Goal: Book appointment/travel/reservation

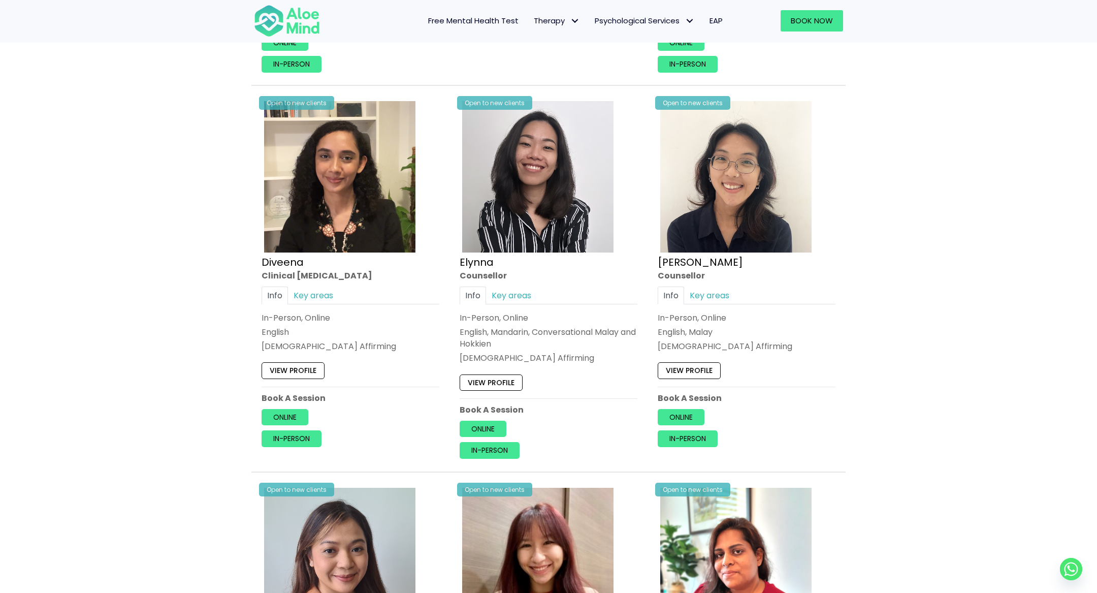
scroll to position [1947, 0]
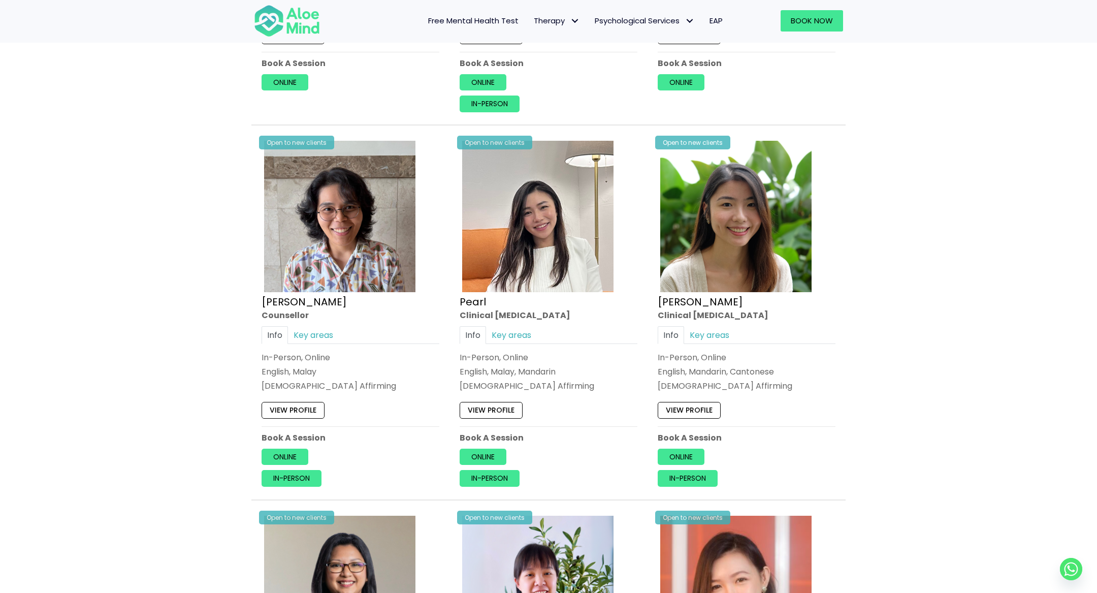
click at [802, 302] on div "[PERSON_NAME]" at bounding box center [747, 302] width 178 height 15
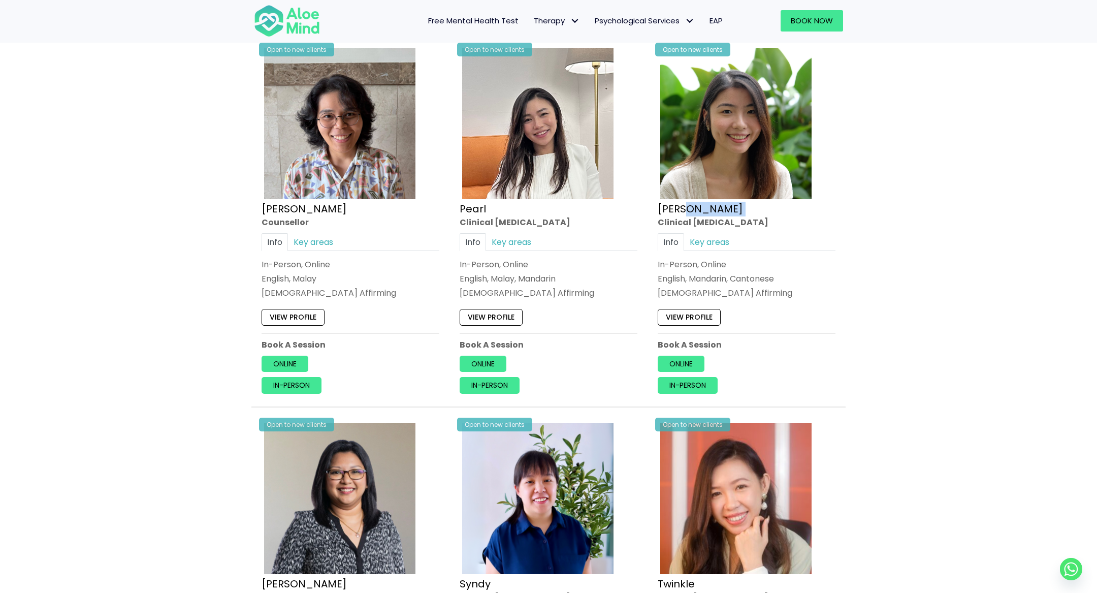
scroll to position [2038, 0]
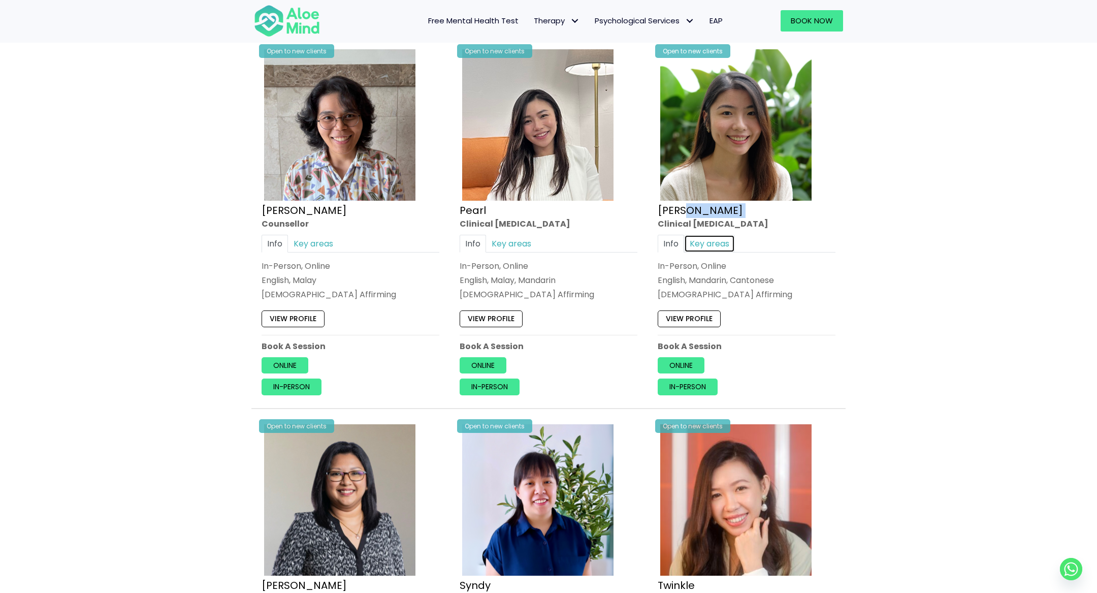
click at [715, 239] on link "Key areas" at bounding box center [709, 244] width 51 height 18
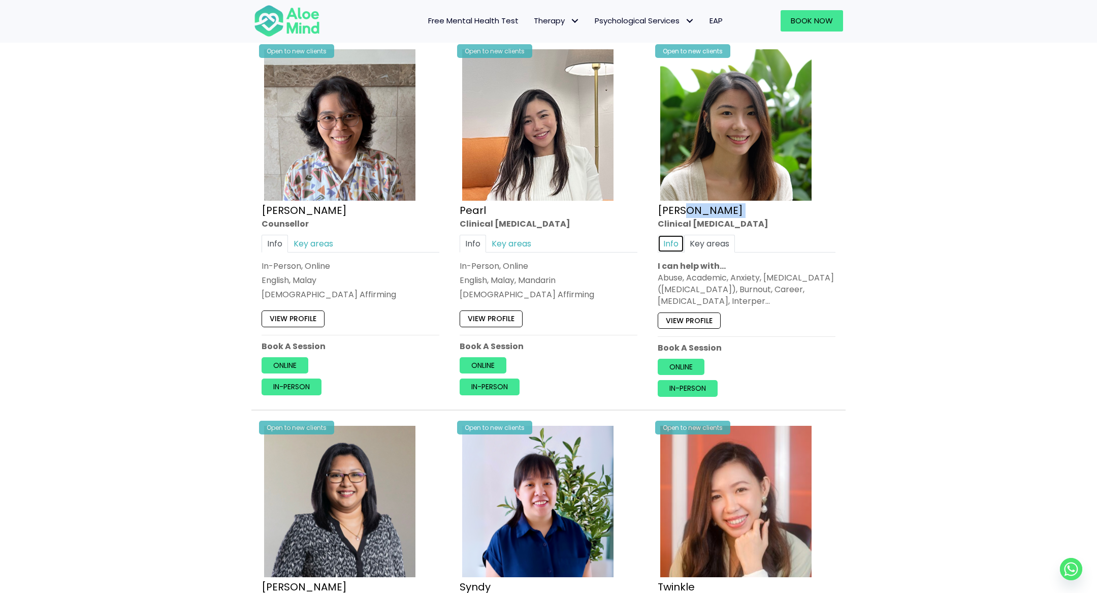
click at [676, 238] on link "Info" at bounding box center [671, 244] width 26 height 18
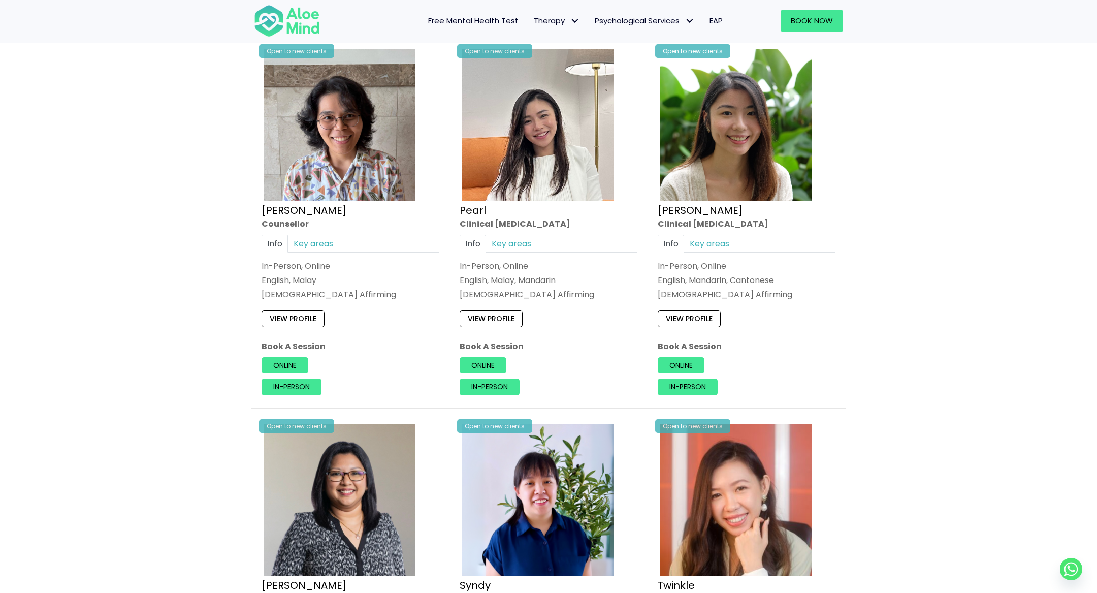
click at [685, 322] on div "Open to new clients [PERSON_NAME] Clinical [MEDICAL_DATA] Info Key areas In-Per…" at bounding box center [746, 221] width 193 height 364
click at [685, 317] on link "View profile" at bounding box center [689, 319] width 63 height 16
click at [790, 340] on p "Book A Session" at bounding box center [747, 346] width 178 height 12
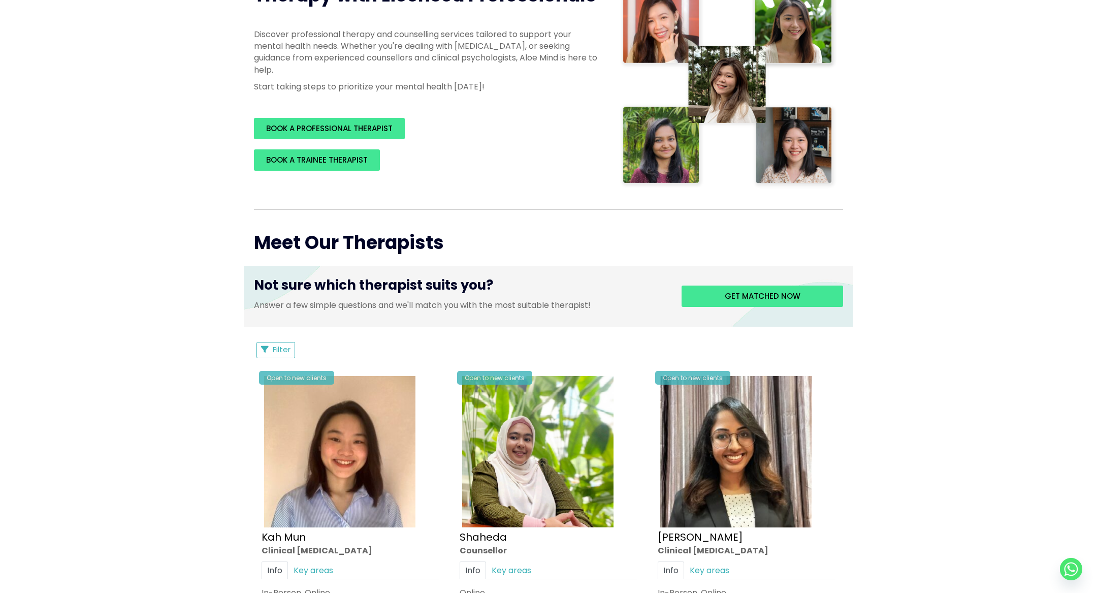
scroll to position [0, 0]
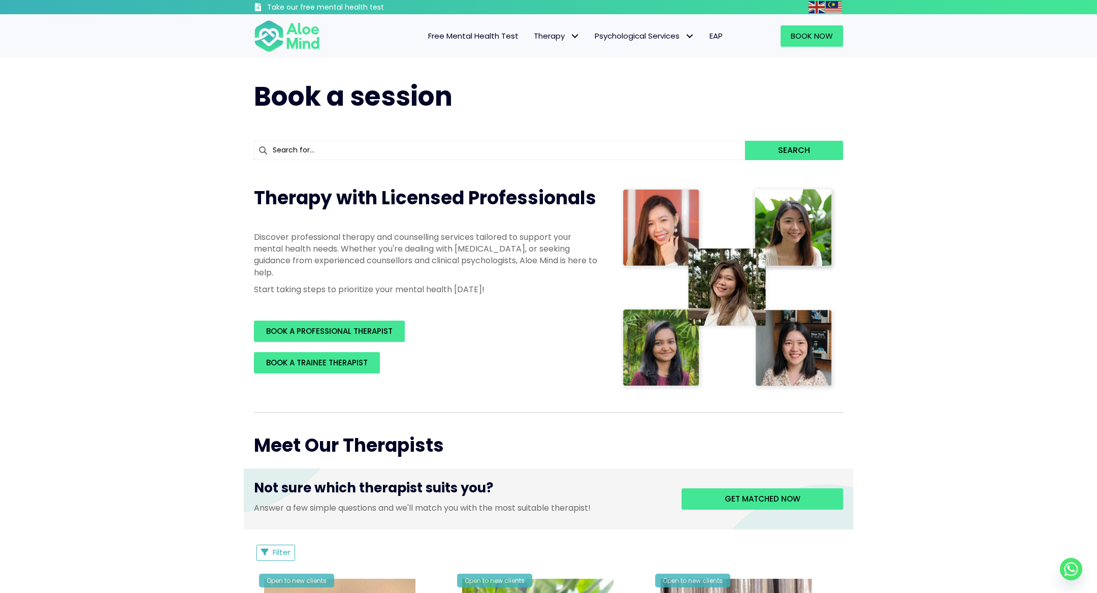
click at [482, 295] on div "Discover professional therapy and counselling services tailored to support your…" at bounding box center [426, 265] width 345 height 69
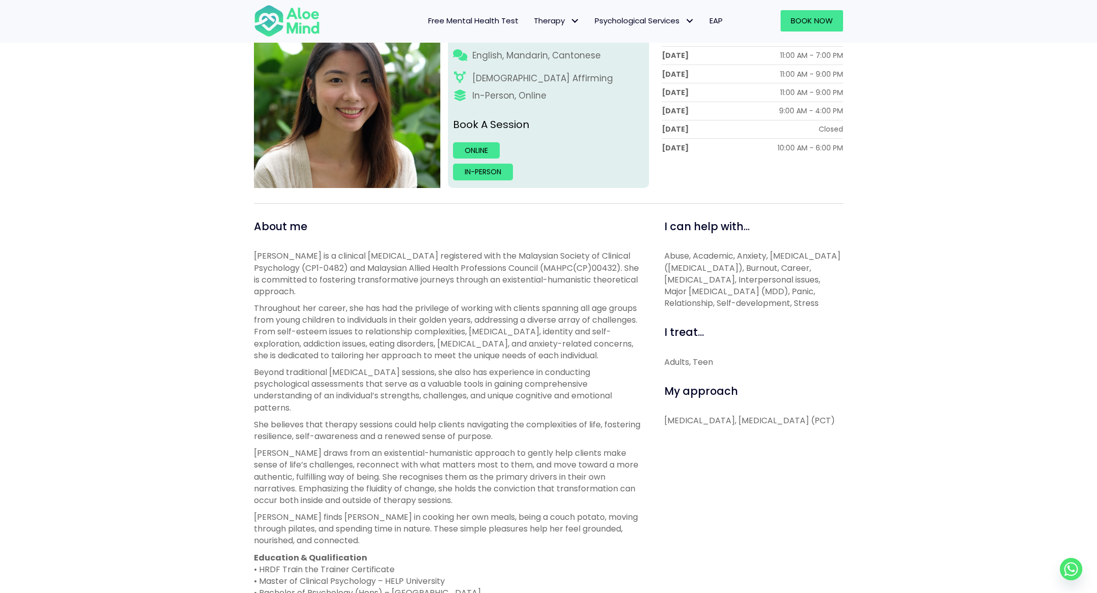
scroll to position [203, 0]
